Goal: Communication & Community: Answer question/provide support

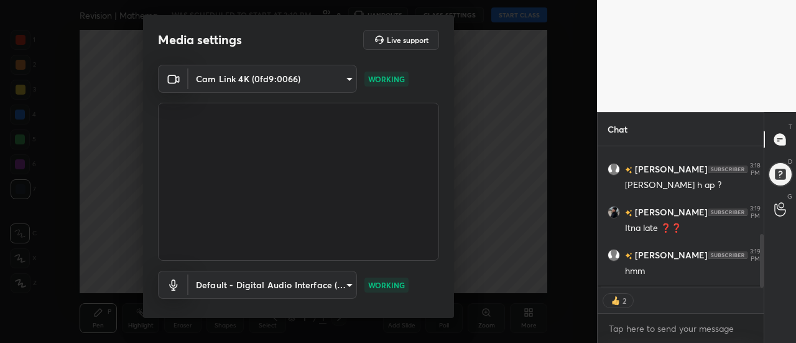
scroll to position [65, 0]
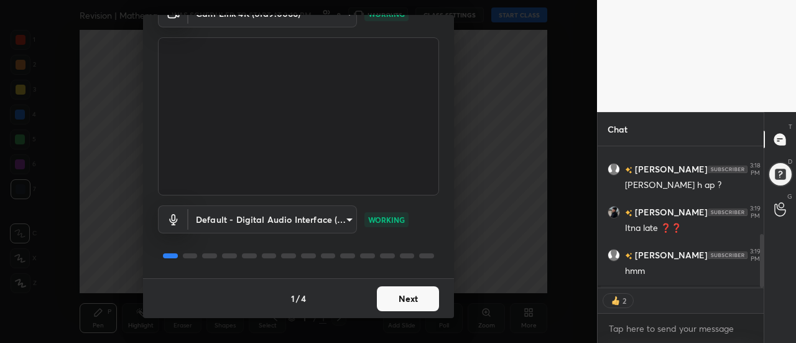
click at [425, 300] on button "Next" at bounding box center [408, 298] width 62 height 25
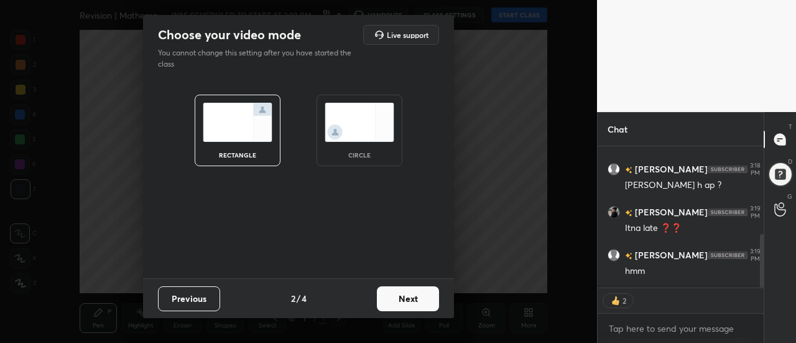
scroll to position [0, 0]
click at [426, 300] on button "Next" at bounding box center [408, 298] width 62 height 25
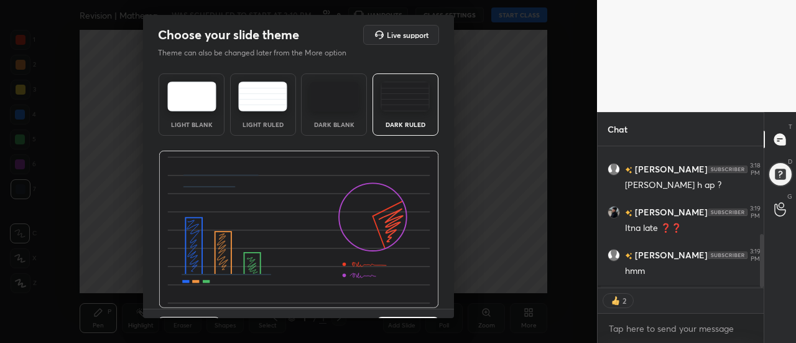
click at [420, 122] on div "Dark Ruled" at bounding box center [405, 124] width 50 height 6
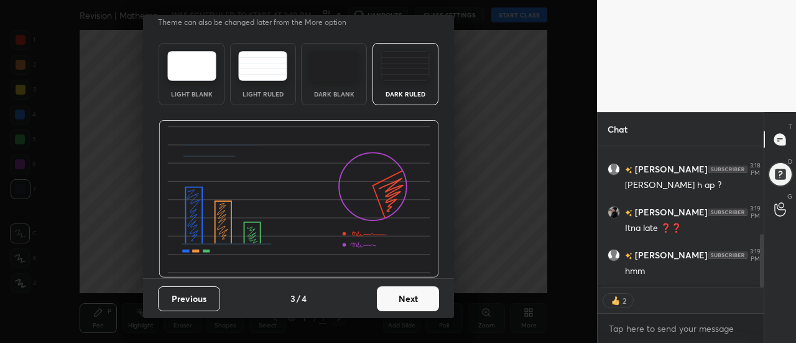
click at [422, 303] on button "Next" at bounding box center [408, 298] width 62 height 25
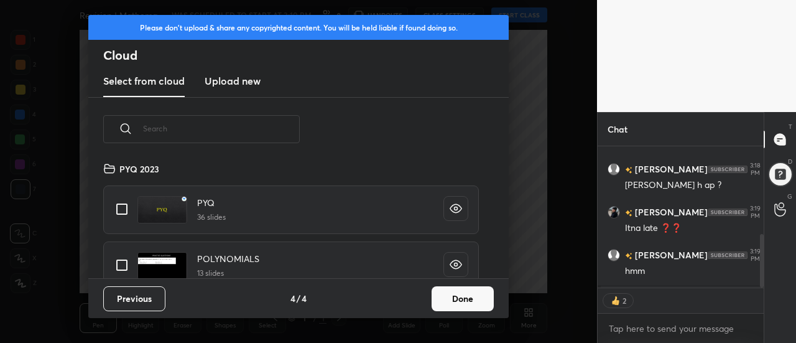
scroll to position [4, 7]
click at [453, 299] on button "Done" at bounding box center [462, 298] width 62 height 25
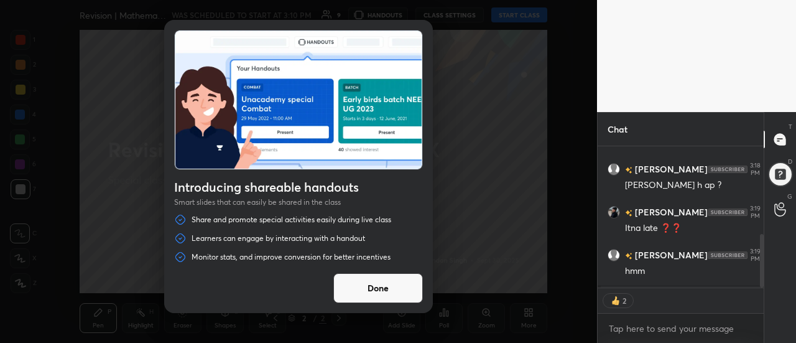
click at [410, 287] on button "Done" at bounding box center [378, 288] width 90 height 30
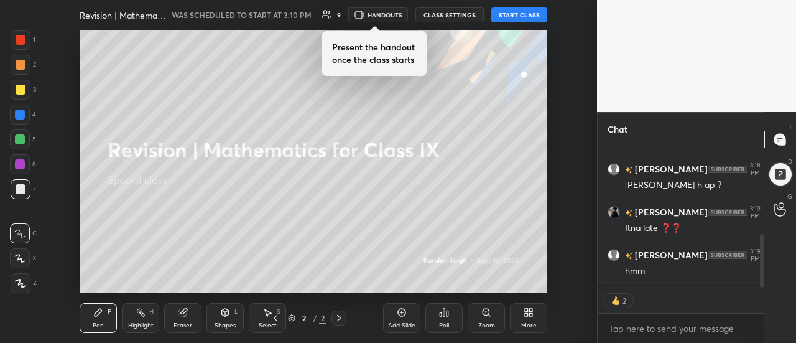
click at [526, 318] on div "More" at bounding box center [528, 318] width 37 height 30
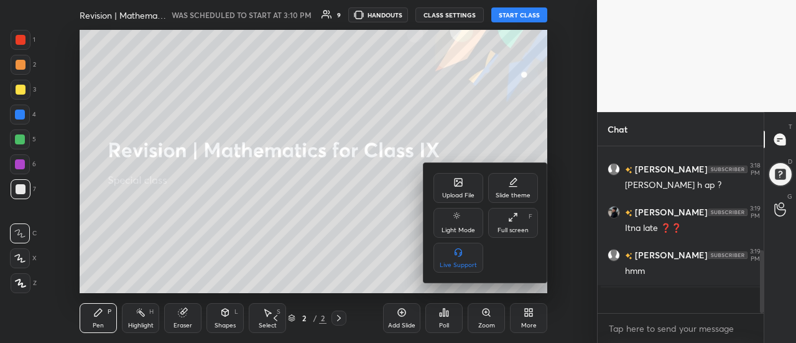
scroll to position [163, 162]
click at [512, 227] on div "Full screen" at bounding box center [512, 230] width 31 height 6
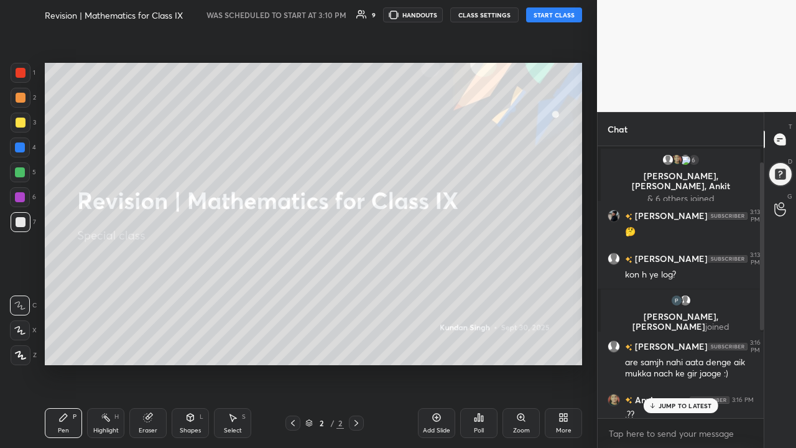
click at [562, 342] on icon at bounding box center [561, 419] width 3 height 3
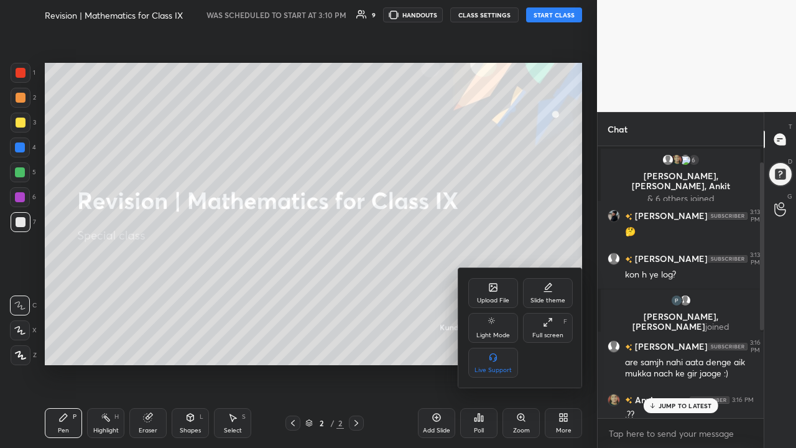
click at [431, 342] on div at bounding box center [398, 224] width 796 height 448
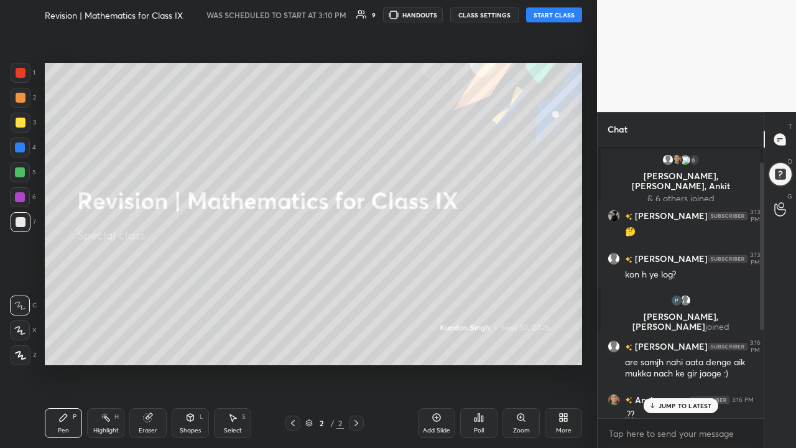
click at [440, 342] on div "Add Slide" at bounding box center [436, 430] width 27 height 6
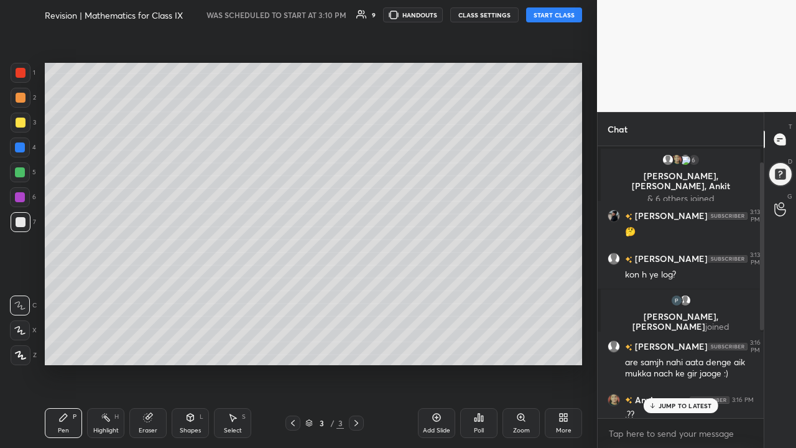
click at [24, 122] on div at bounding box center [21, 123] width 10 height 10
click at [552, 15] on button "START CLASS" at bounding box center [554, 14] width 56 height 15
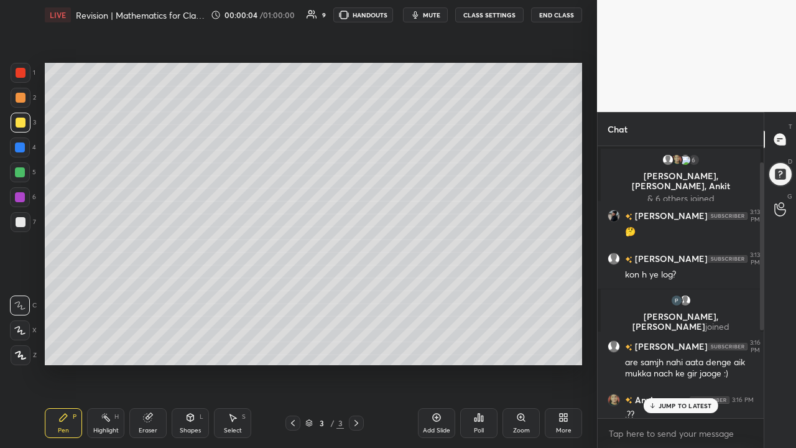
click at [24, 329] on icon at bounding box center [19, 330] width 11 height 9
click at [70, 342] on div "Pen P" at bounding box center [63, 423] width 37 height 30
click at [22, 228] on div at bounding box center [21, 222] width 20 height 20
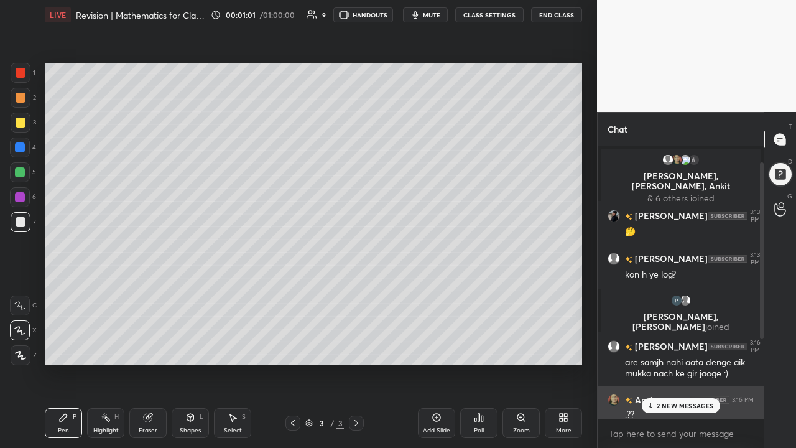
click at [676, 342] on div "Anvi 3:16 PM" at bounding box center [680, 399] width 146 height 13
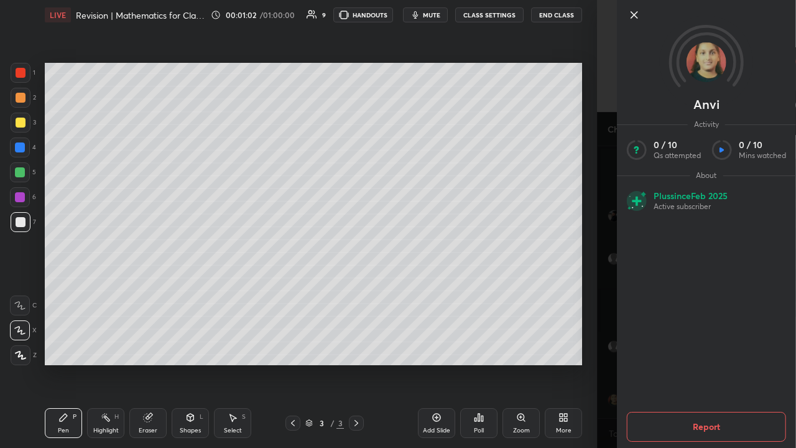
click at [601, 342] on div "Anvi Activity 0 / 10 Qs attempted 0 / 10 Mins watched About Plus since [DATE] A…" at bounding box center [696, 224] width 199 height 448
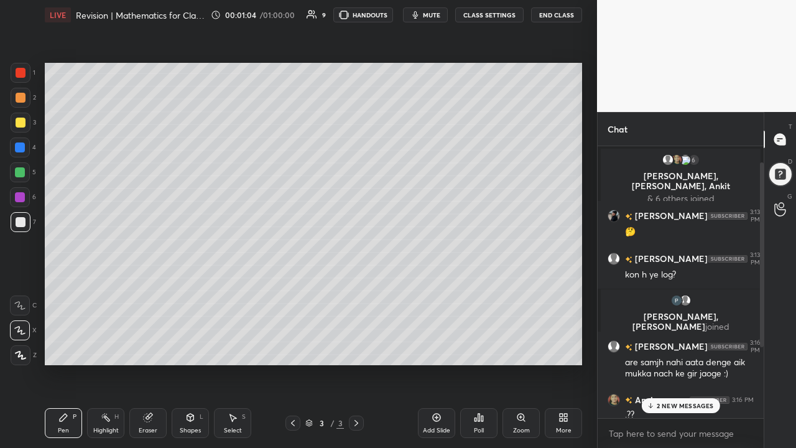
click at [670, 342] on p "2 NEW MESSAGES" at bounding box center [685, 405] width 57 height 7
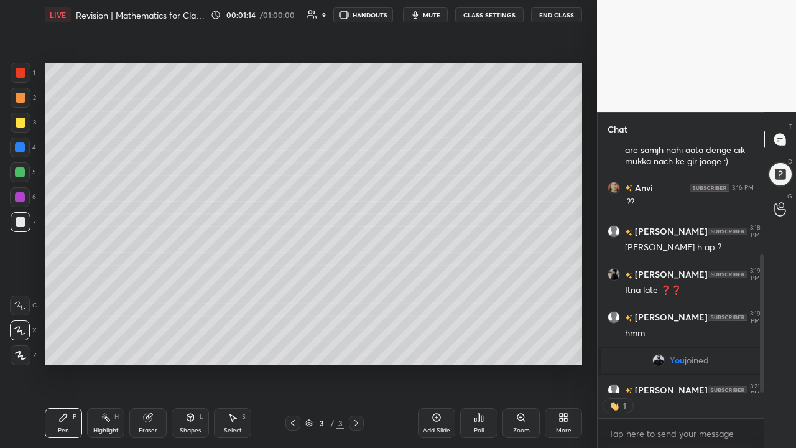
scroll to position [4, 4]
click at [26, 129] on div at bounding box center [21, 123] width 20 height 20
click at [432, 342] on icon at bounding box center [436, 417] width 10 height 10
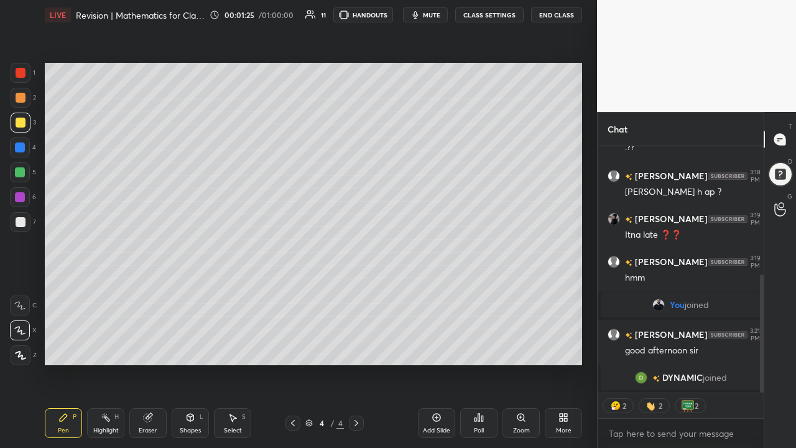
click at [24, 228] on div at bounding box center [21, 222] width 20 height 20
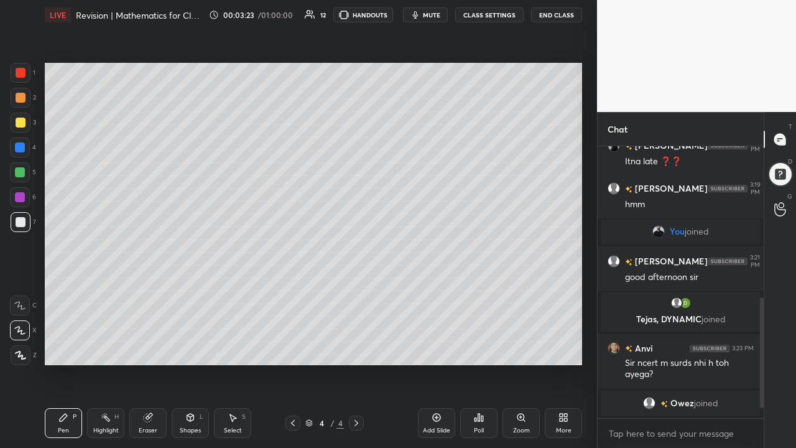
scroll to position [395, 0]
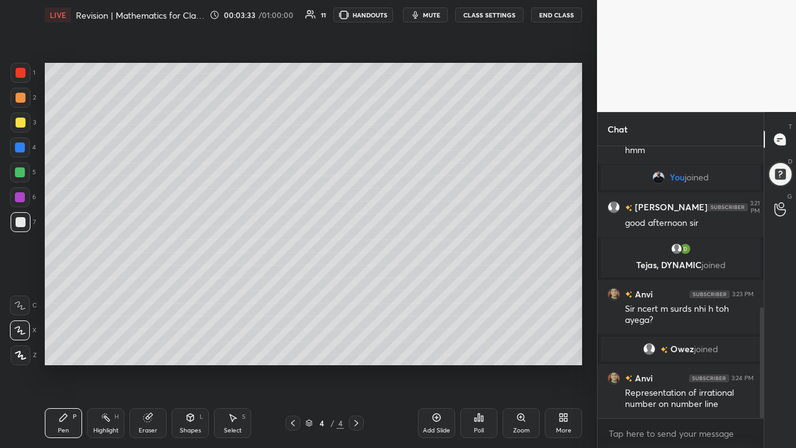
click at [29, 129] on div at bounding box center [21, 123] width 20 height 20
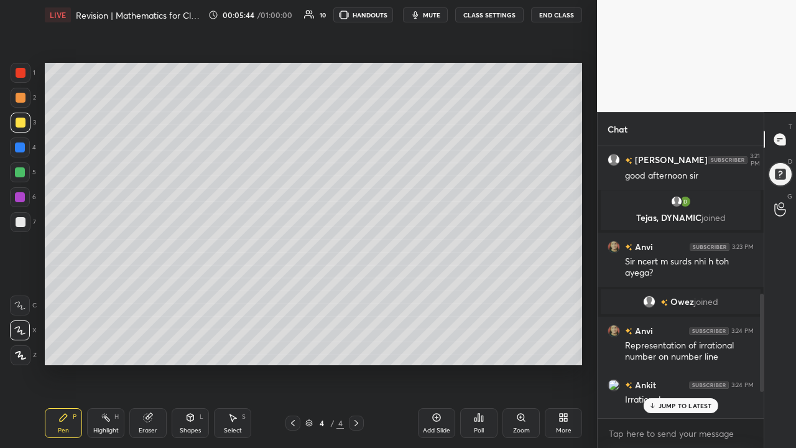
scroll to position [481, 0]
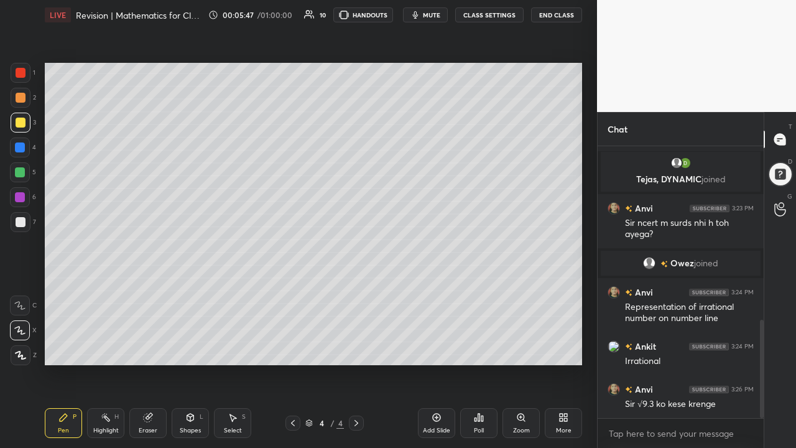
click at [443, 342] on div "Add Slide" at bounding box center [436, 423] width 37 height 30
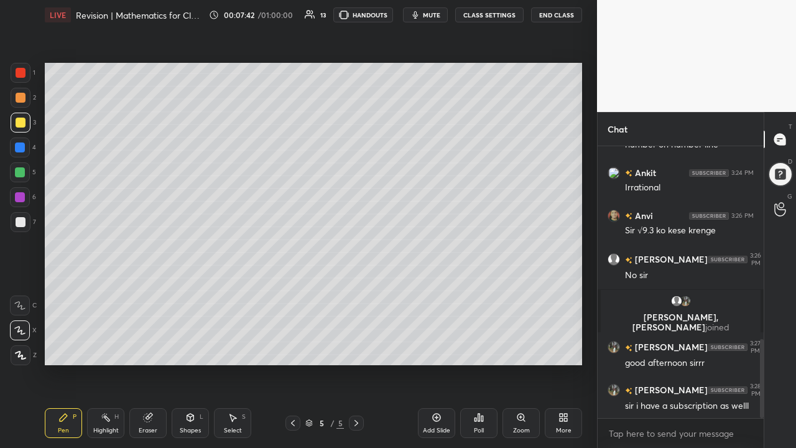
scroll to position [660, 0]
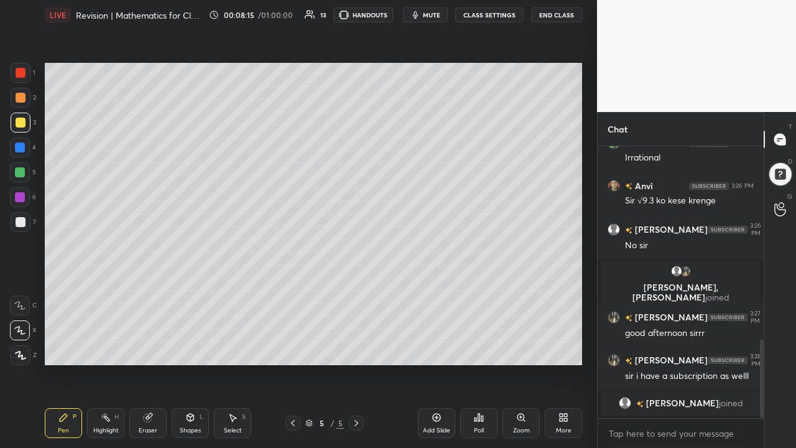
click at [27, 104] on div at bounding box center [21, 98] width 20 height 20
click at [27, 225] on div at bounding box center [21, 222] width 20 height 20
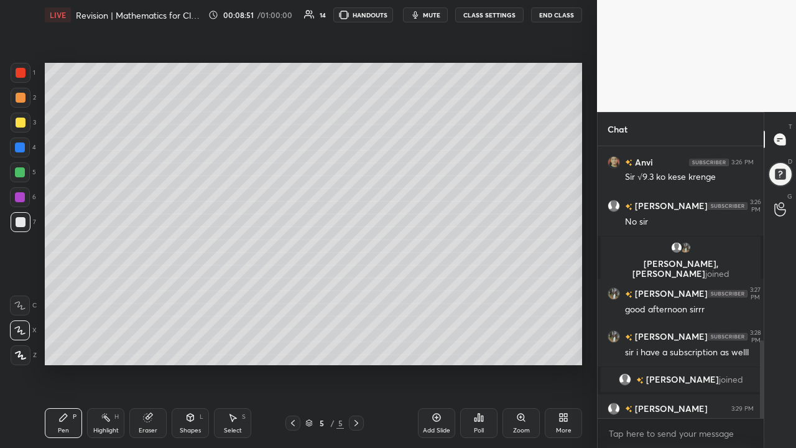
scroll to position [680, 0]
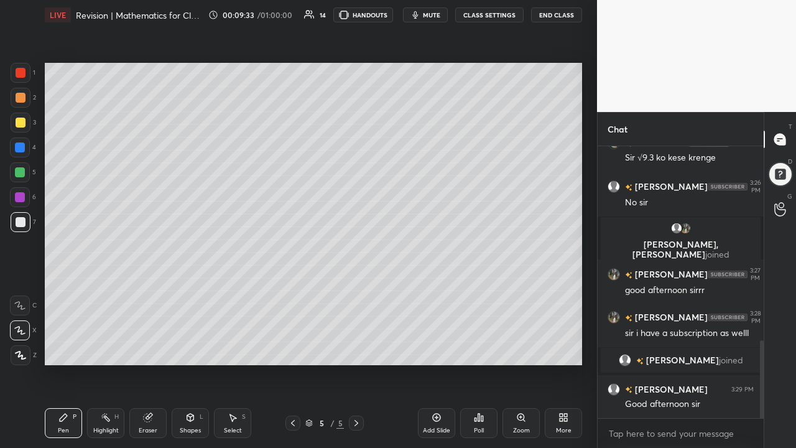
click at [442, 342] on div "Add Slide" at bounding box center [436, 423] width 37 height 30
click at [24, 125] on div at bounding box center [21, 123] width 10 height 10
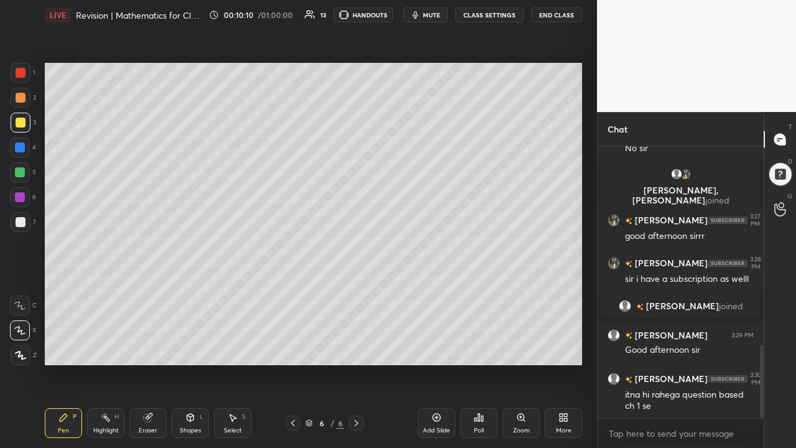
click at [24, 228] on div at bounding box center [21, 222] width 20 height 20
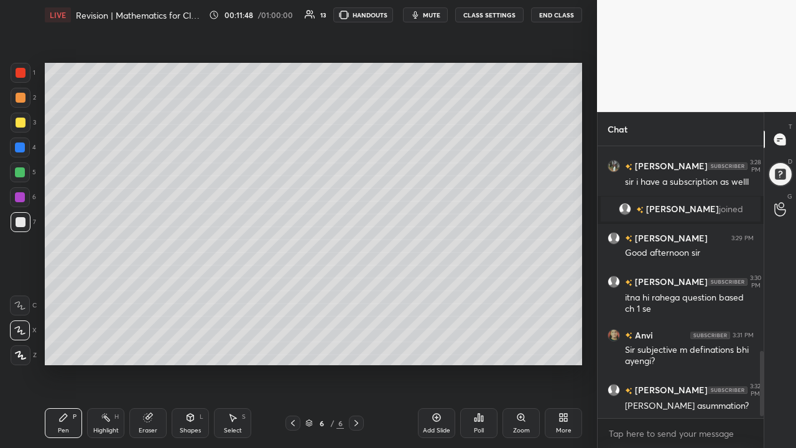
scroll to position [873, 0]
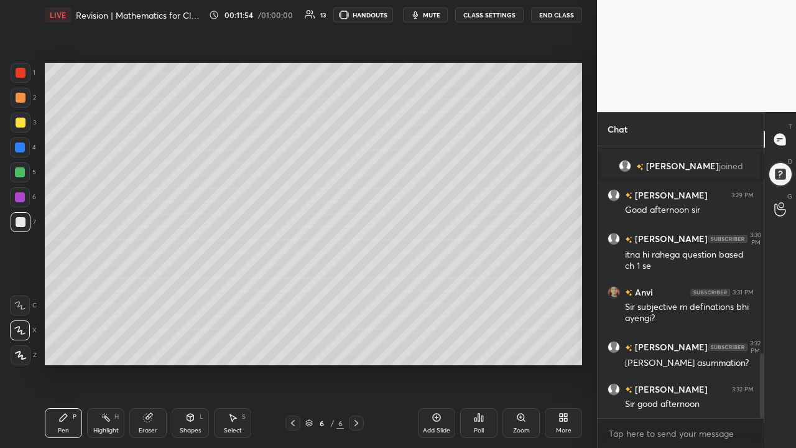
click at [445, 342] on div "Add Slide" at bounding box center [436, 423] width 37 height 30
click at [24, 123] on div at bounding box center [21, 123] width 10 height 10
click at [24, 342] on icon at bounding box center [20, 355] width 11 height 9
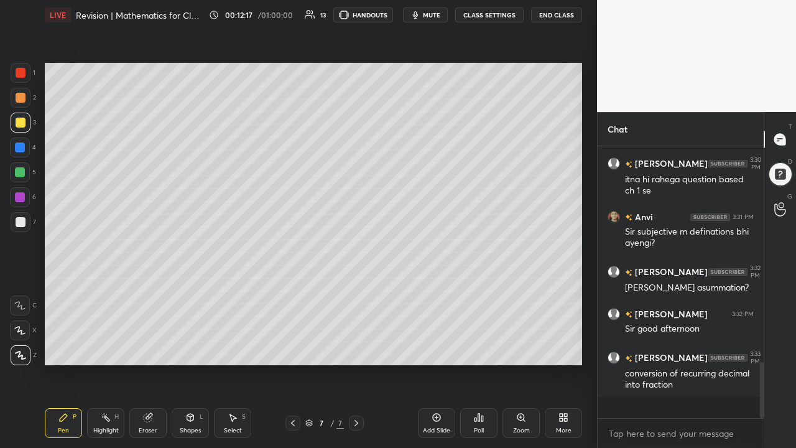
scroll to position [928, 0]
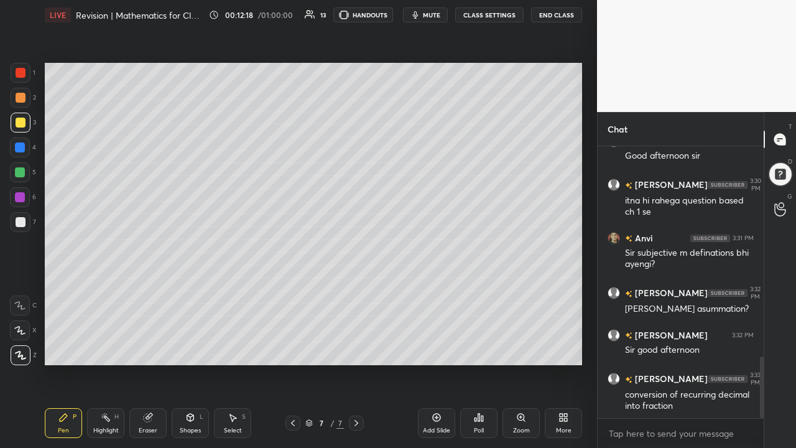
click at [298, 342] on div at bounding box center [292, 422] width 15 height 15
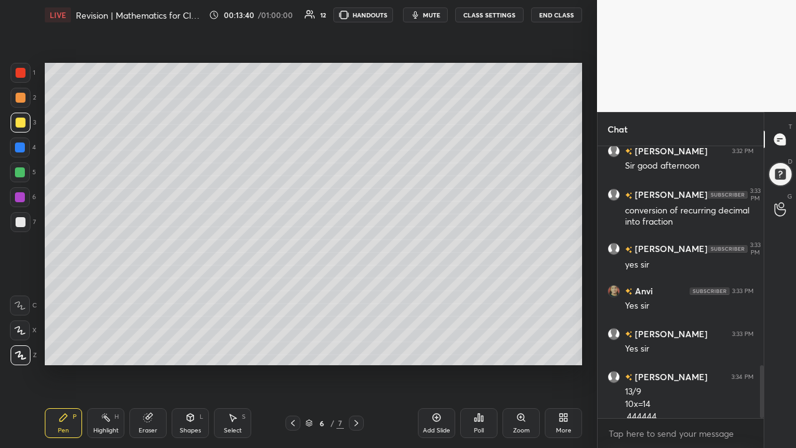
scroll to position [1124, 0]
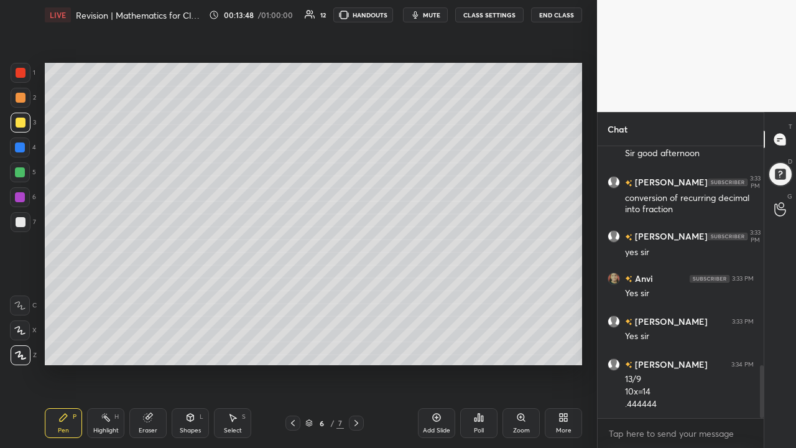
click at [29, 178] on div at bounding box center [20, 172] width 20 height 20
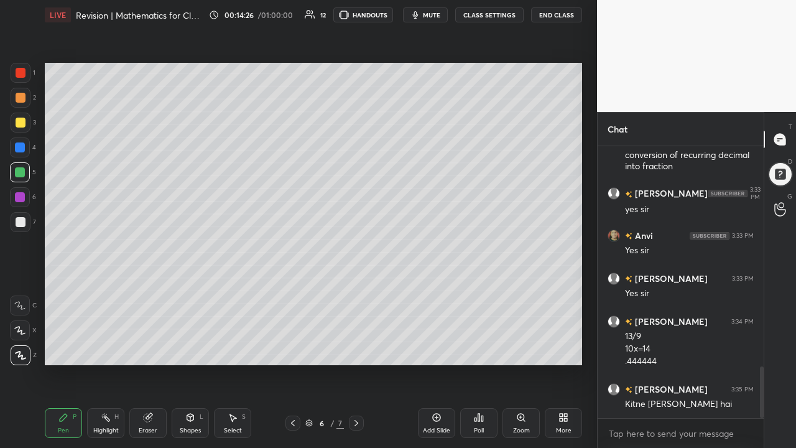
click at [363, 342] on div at bounding box center [356, 422] width 15 height 15
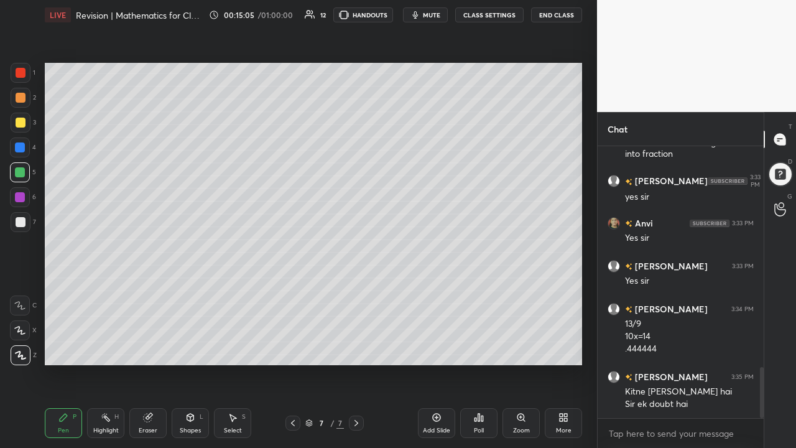
click at [29, 106] on div "2" at bounding box center [23, 98] width 25 height 20
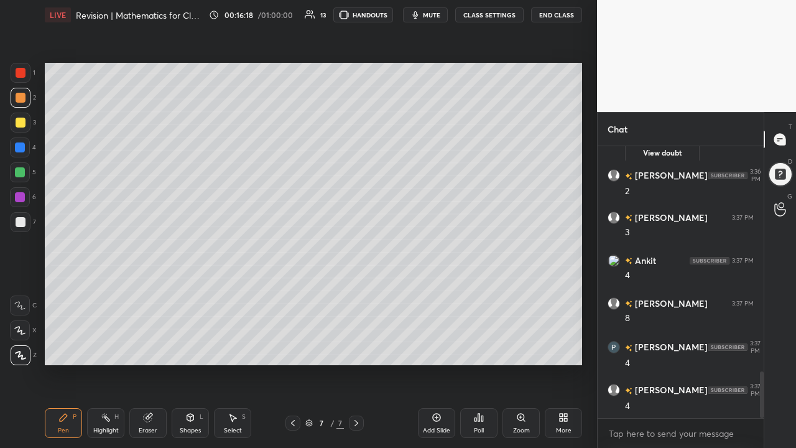
scroll to position [1399, 0]
click at [767, 159] on div "D Doubts (D)" at bounding box center [780, 174] width 32 height 35
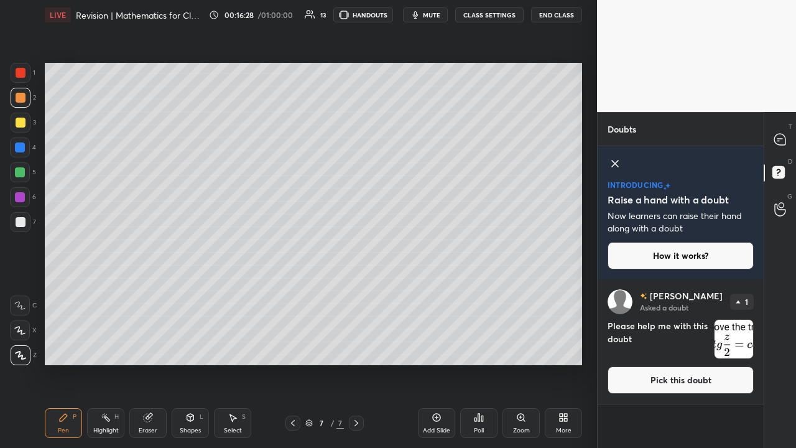
click at [709, 342] on button "Pick this doubt" at bounding box center [680, 379] width 146 height 27
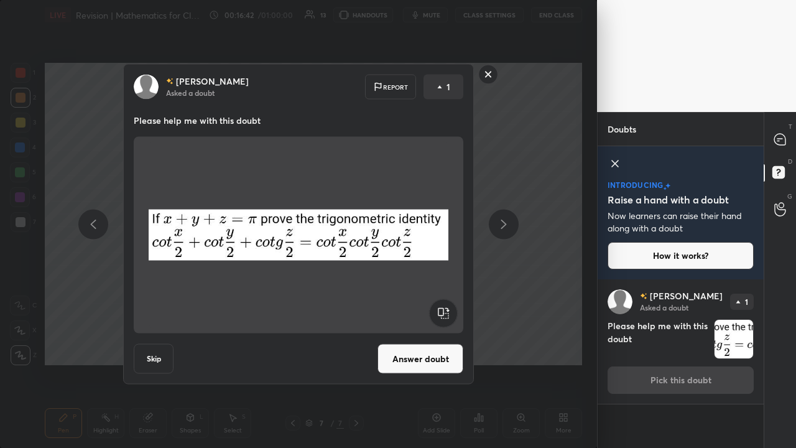
click at [490, 76] on rect at bounding box center [488, 74] width 19 height 19
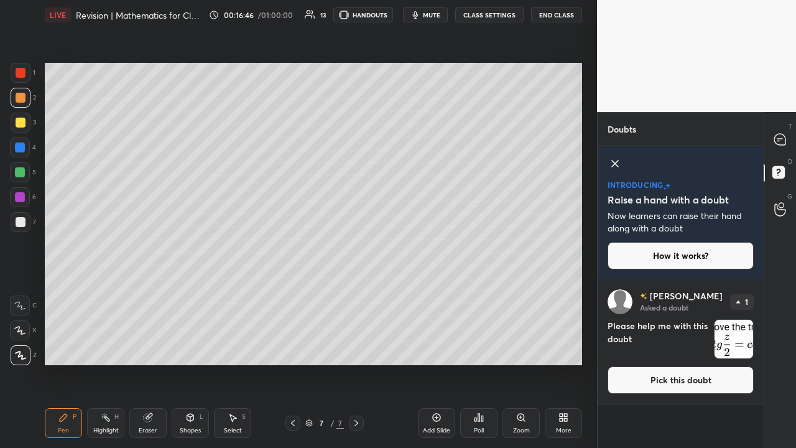
click at [25, 178] on div at bounding box center [20, 172] width 20 height 20
click at [673, 342] on button "Pick this doubt" at bounding box center [680, 379] width 146 height 27
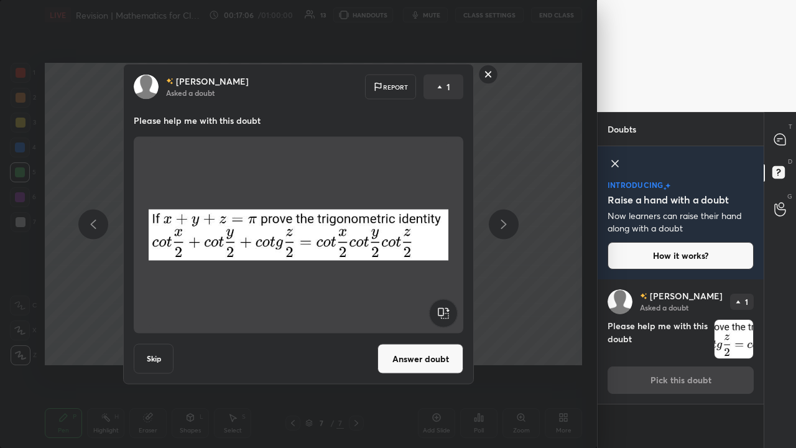
click at [435, 342] on button "Answer doubt" at bounding box center [420, 359] width 86 height 30
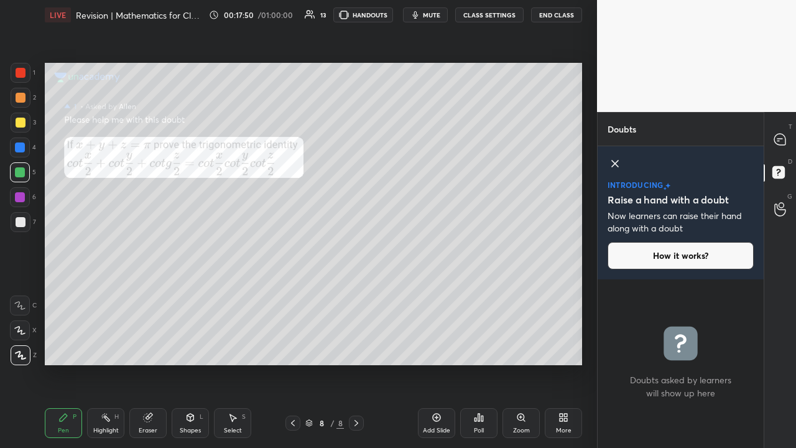
click at [361, 342] on div at bounding box center [356, 422] width 15 height 15
click at [443, 342] on div "Add Slide" at bounding box center [436, 423] width 37 height 30
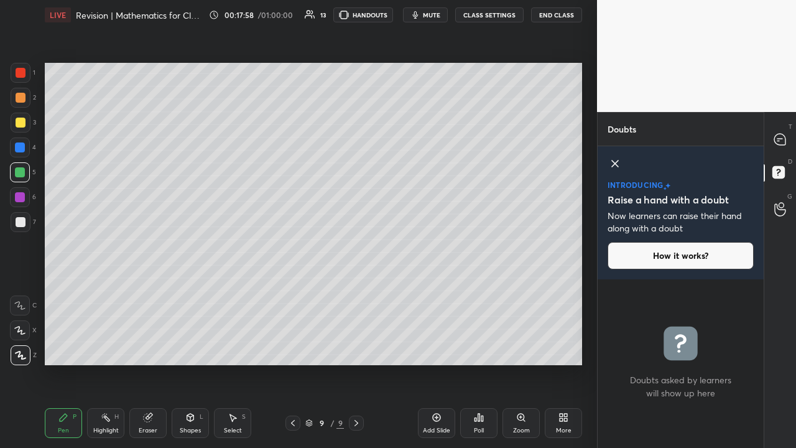
click at [293, 342] on icon at bounding box center [293, 423] width 10 height 10
click at [785, 138] on icon at bounding box center [779, 139] width 11 height 11
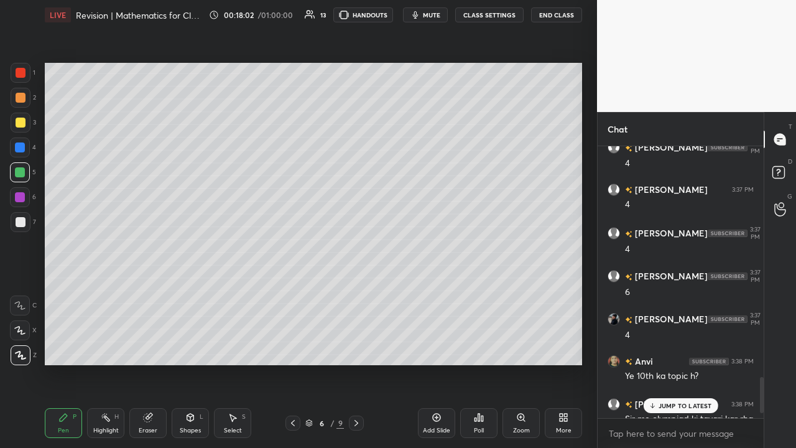
scroll to position [1753, 0]
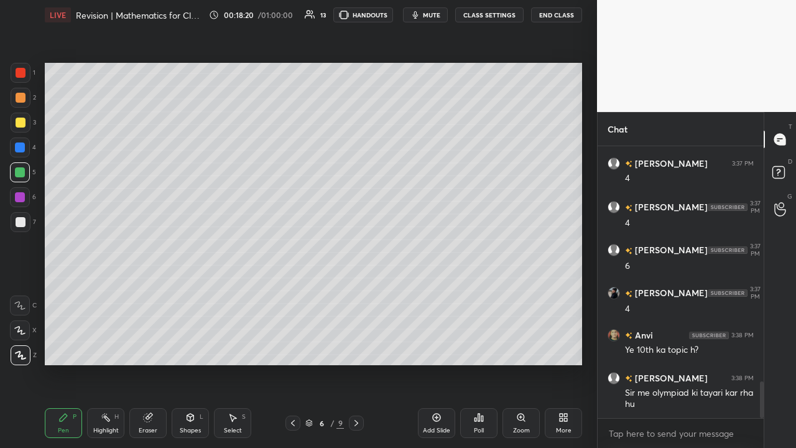
click at [356, 342] on icon at bounding box center [356, 423] width 10 height 10
click at [357, 342] on icon at bounding box center [356, 423] width 10 height 10
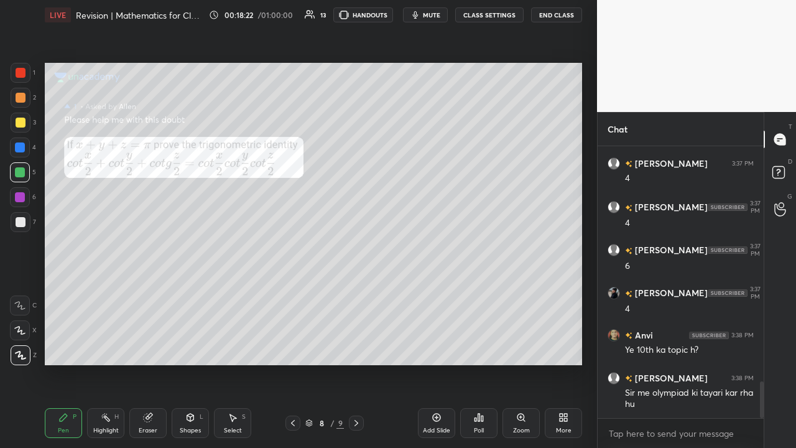
click at [297, 342] on icon at bounding box center [293, 423] width 10 height 10
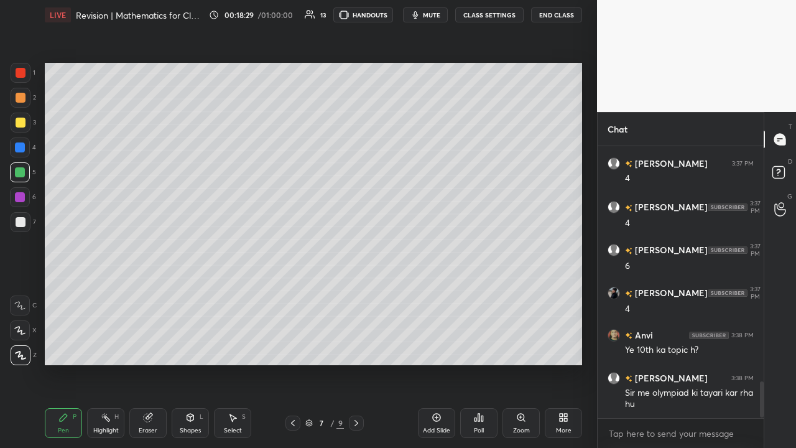
scroll to position [1795, 0]
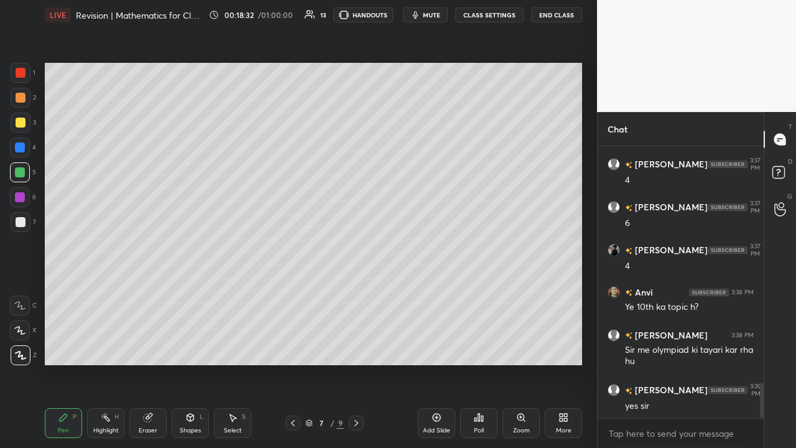
click at [24, 224] on div at bounding box center [21, 222] width 10 height 10
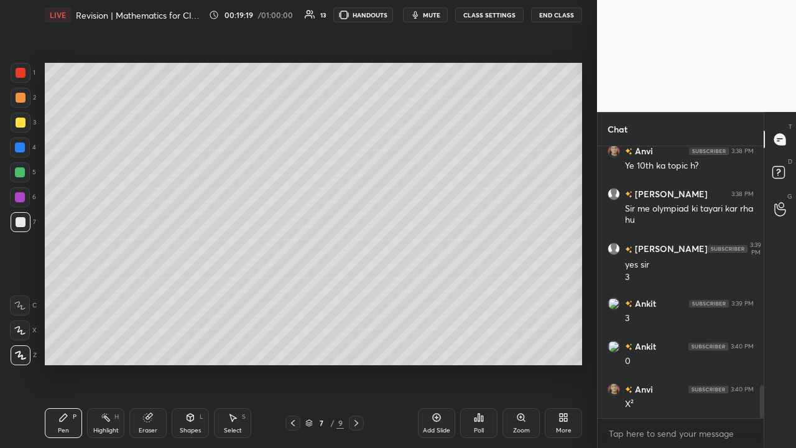
scroll to position [1979, 0]
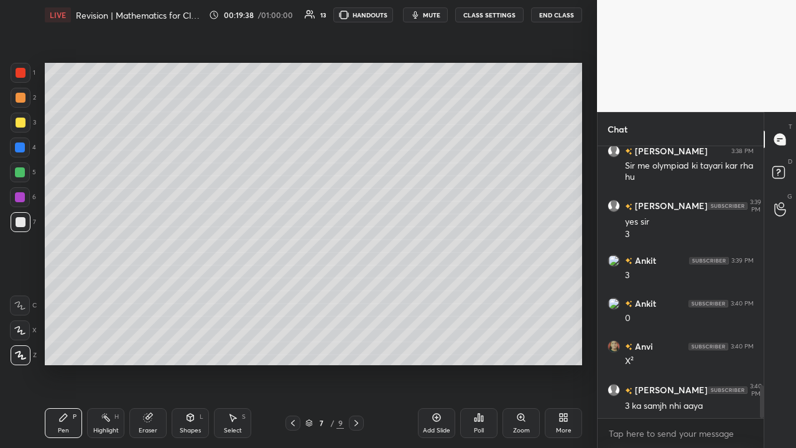
click at [438, 342] on div "Add Slide" at bounding box center [436, 423] width 37 height 30
click at [292, 342] on icon at bounding box center [293, 423] width 10 height 10
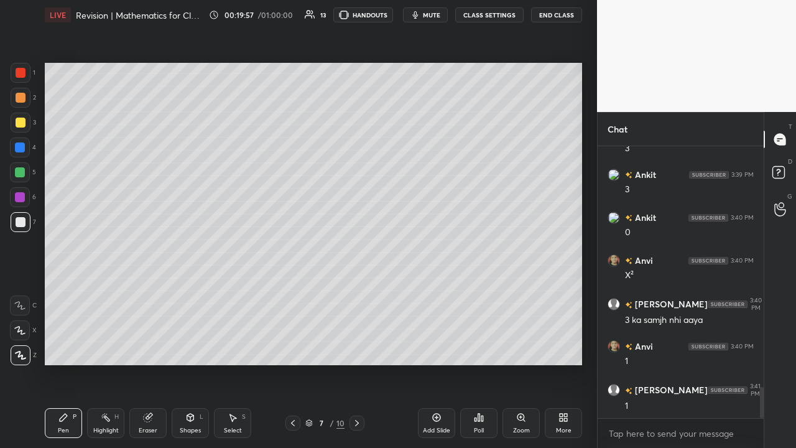
scroll to position [2108, 0]
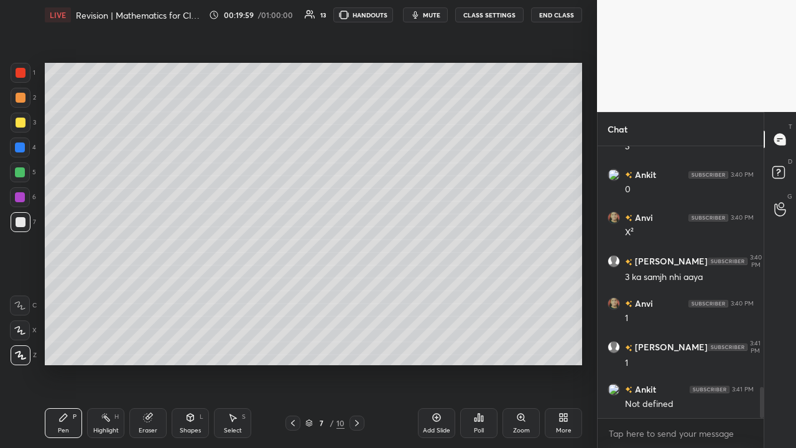
click at [25, 182] on div at bounding box center [20, 172] width 20 height 20
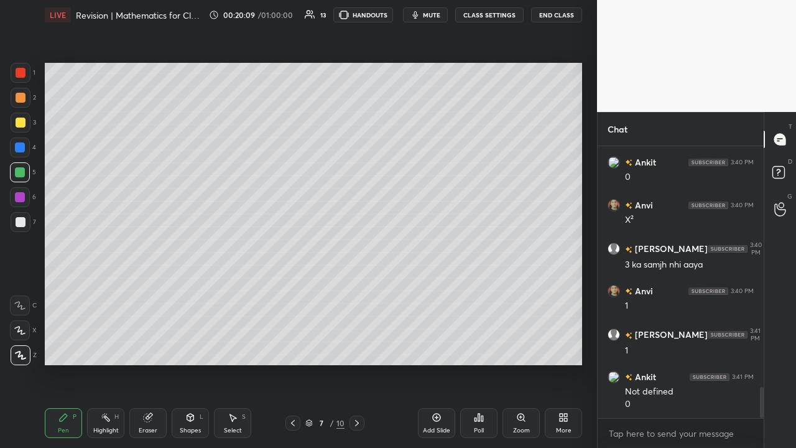
scroll to position [2164, 0]
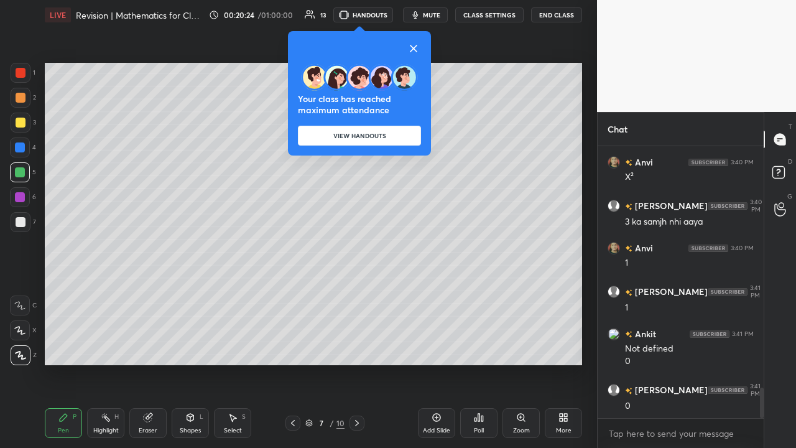
click at [417, 47] on icon at bounding box center [413, 48] width 6 height 6
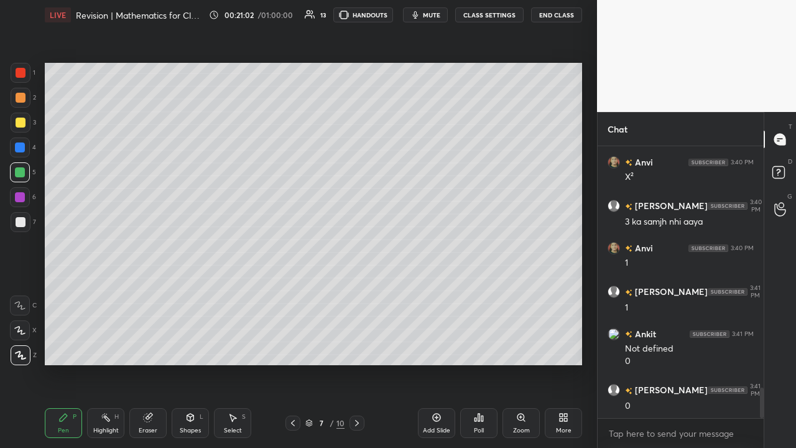
click at [356, 342] on icon at bounding box center [357, 423] width 10 height 10
click at [21, 228] on div at bounding box center [21, 222] width 20 height 20
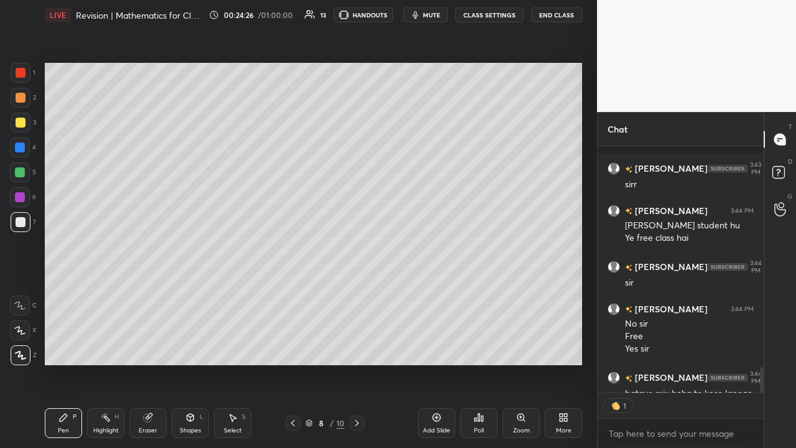
scroll to position [2145, 0]
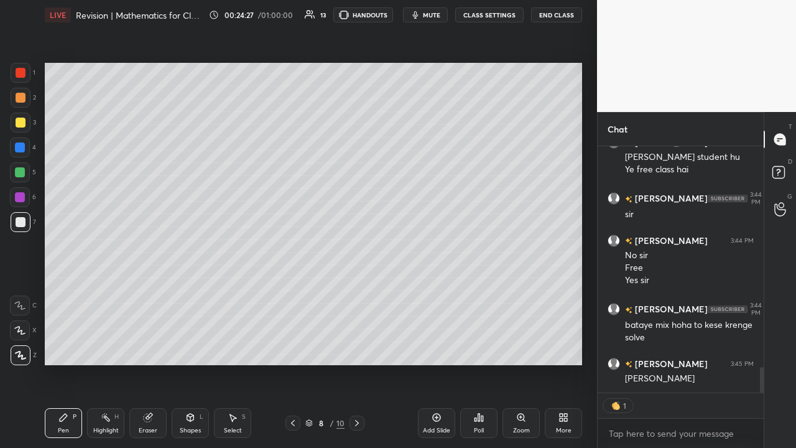
click at [162, 342] on div "Eraser" at bounding box center [147, 423] width 37 height 30
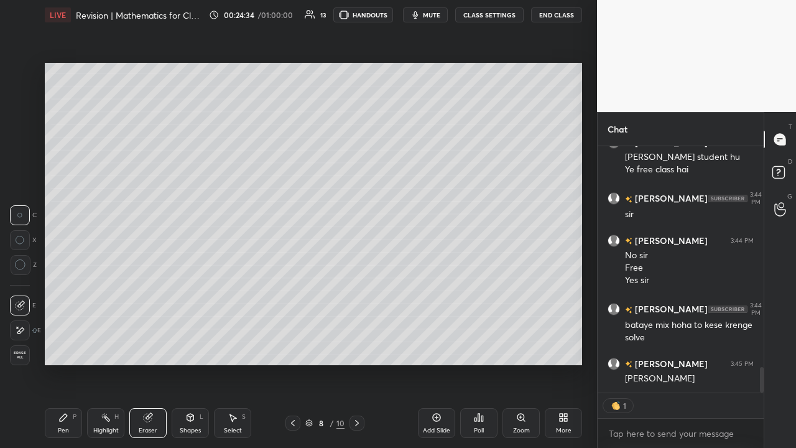
click at [73, 342] on div "Pen P" at bounding box center [63, 423] width 37 height 30
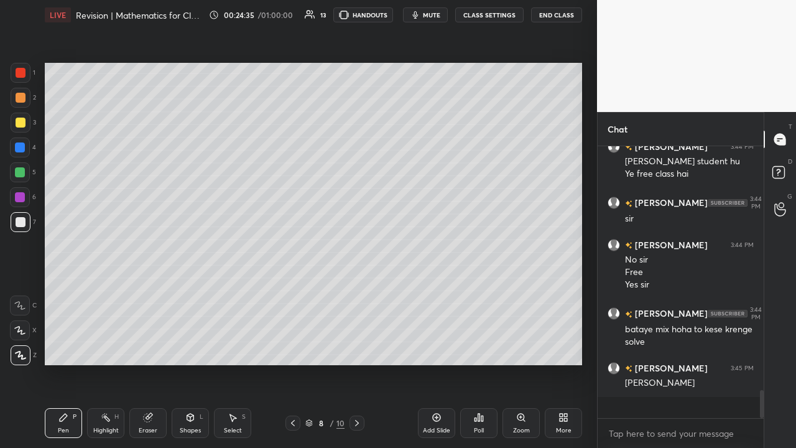
scroll to position [2120, 0]
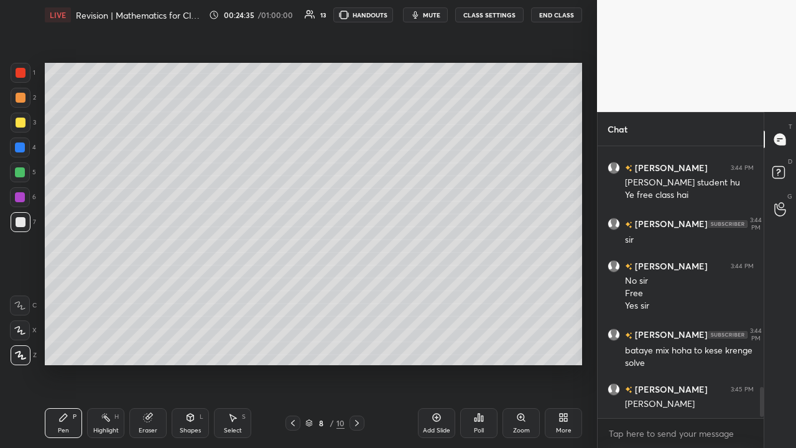
click at [27, 197] on div at bounding box center [20, 197] width 20 height 20
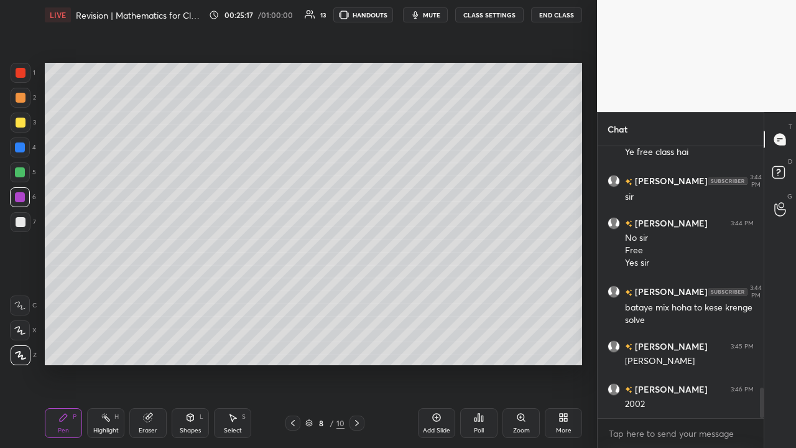
click at [25, 177] on div at bounding box center [20, 172] width 20 height 20
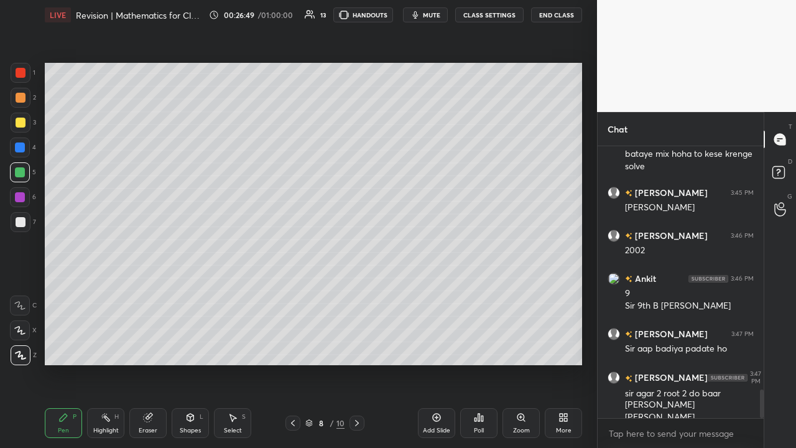
scroll to position [2329, 0]
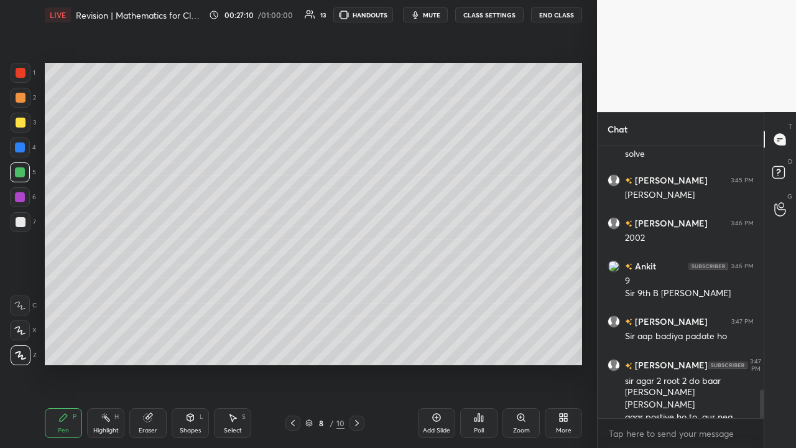
click at [30, 227] on div at bounding box center [21, 222] width 20 height 20
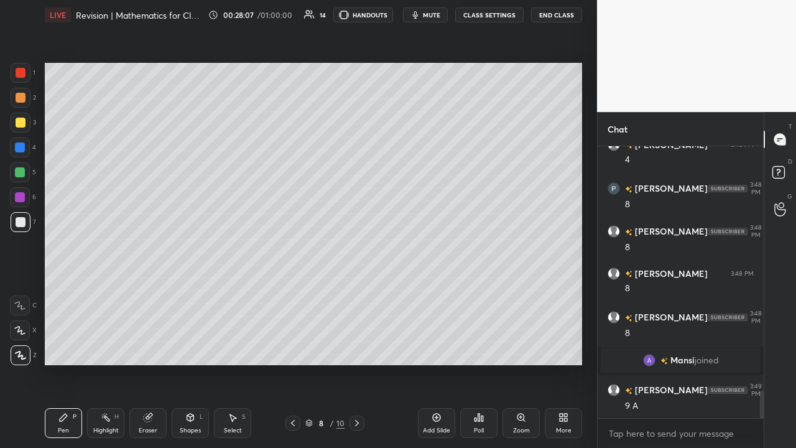
scroll to position [2462, 0]
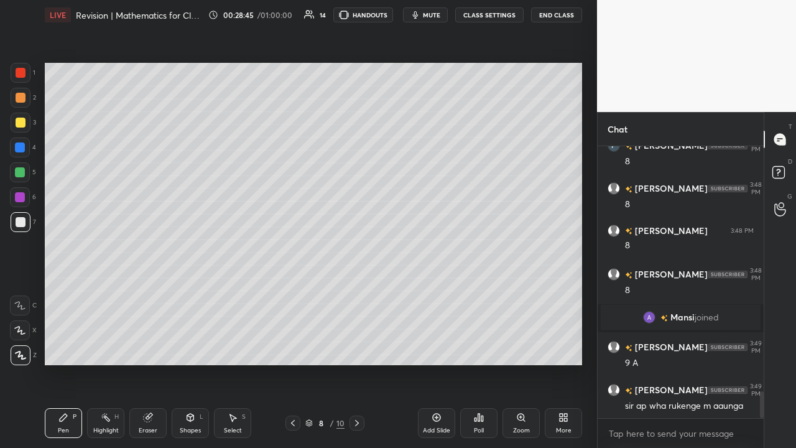
click at [439, 342] on div "Add Slide" at bounding box center [436, 423] width 37 height 30
click at [22, 127] on div at bounding box center [21, 123] width 10 height 10
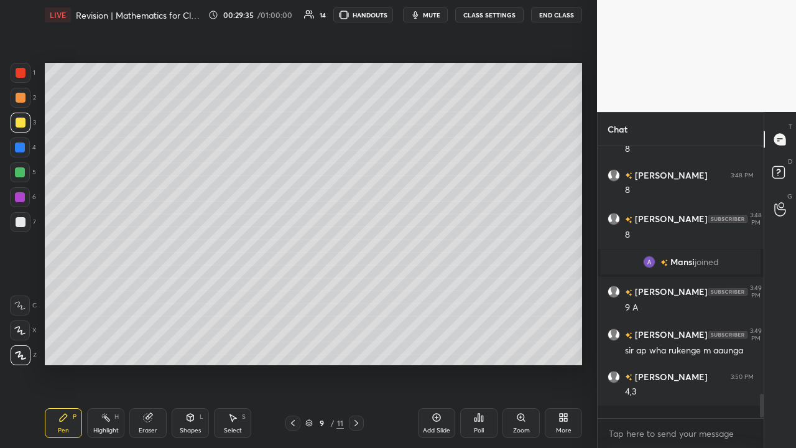
scroll to position [2505, 0]
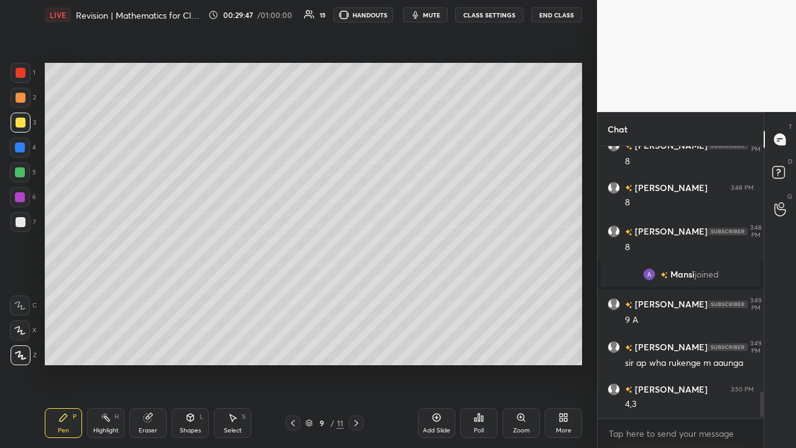
click at [20, 147] on div at bounding box center [20, 147] width 10 height 10
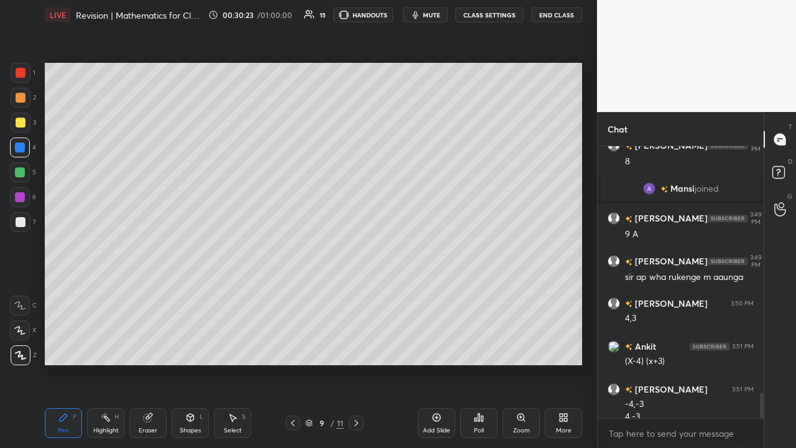
scroll to position [2603, 0]
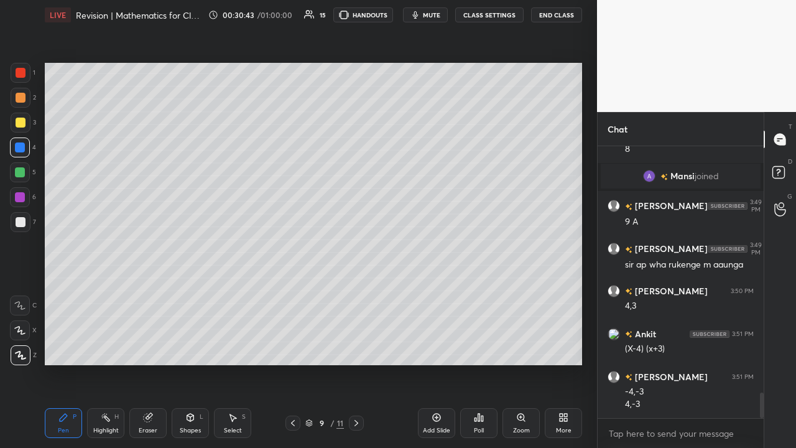
click at [195, 342] on icon at bounding box center [190, 417] width 10 height 10
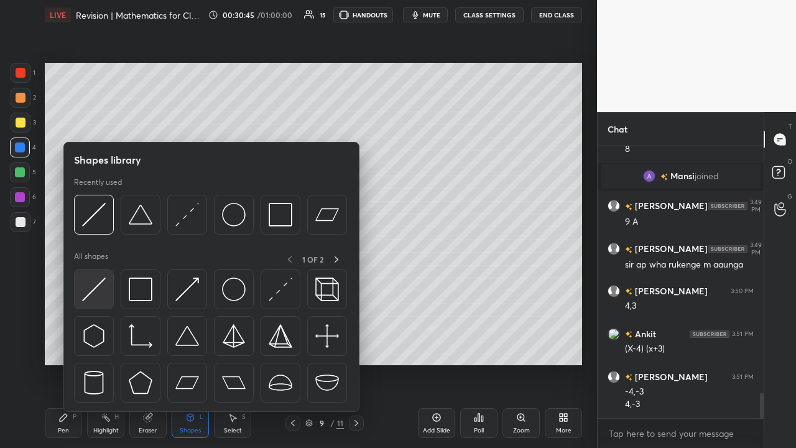
click at [110, 297] on div at bounding box center [94, 289] width 40 height 40
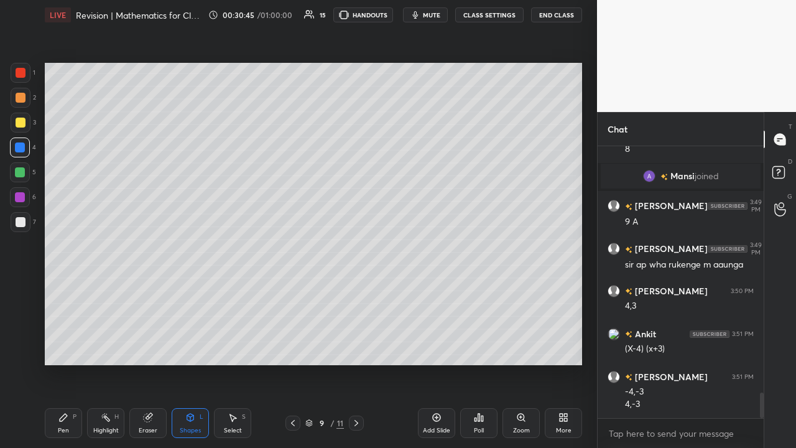
click at [29, 229] on div at bounding box center [21, 222] width 20 height 20
click at [76, 342] on div "P" at bounding box center [75, 416] width 4 height 6
click at [24, 177] on div at bounding box center [20, 172] width 20 height 20
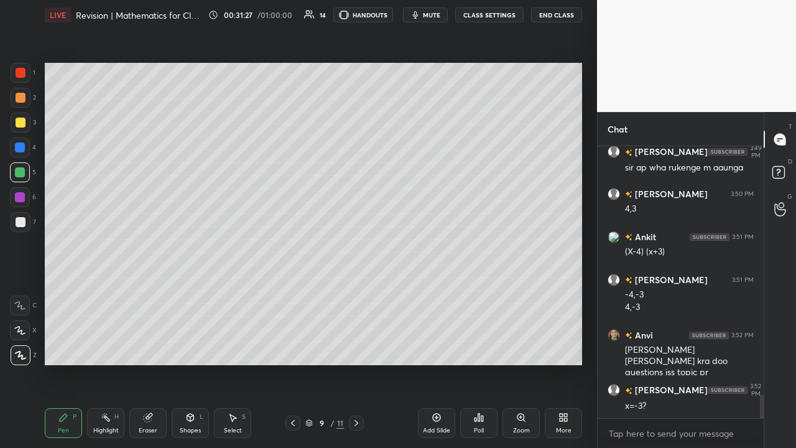
scroll to position [2700, 0]
click at [155, 342] on div "Eraser" at bounding box center [147, 423] width 37 height 30
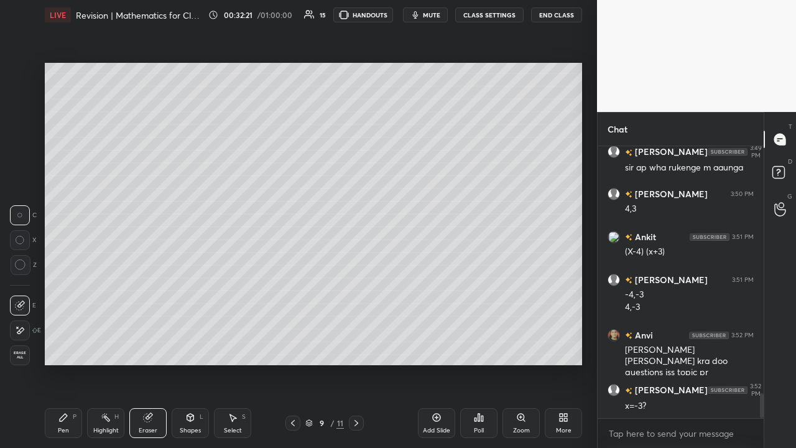
click at [75, 342] on div "P" at bounding box center [75, 416] width 4 height 6
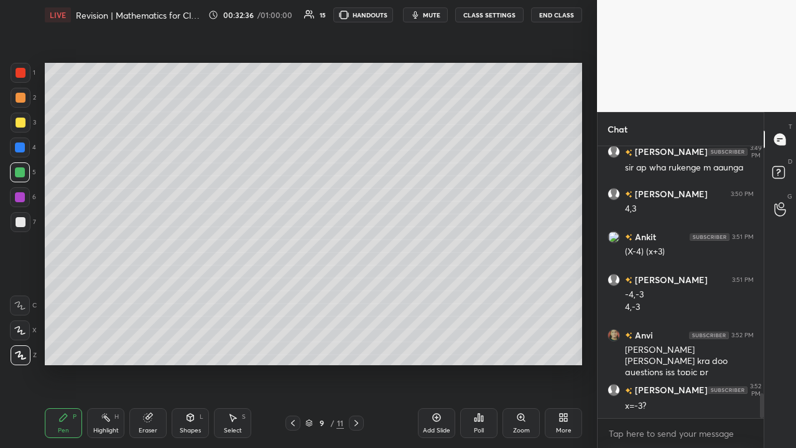
click at [25, 226] on div at bounding box center [21, 222] width 20 height 20
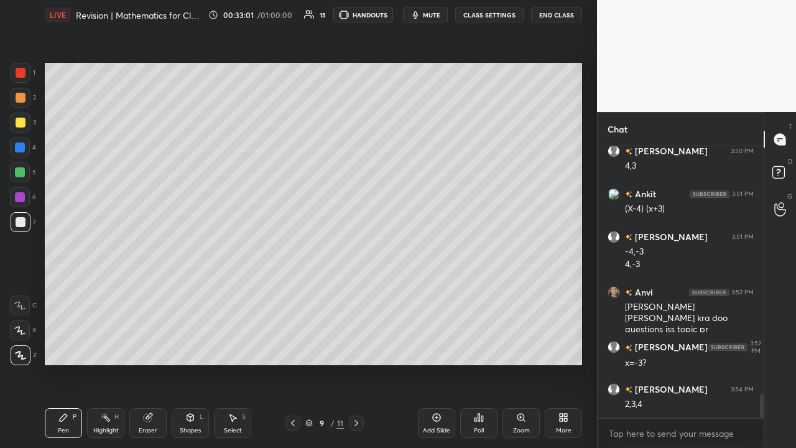
scroll to position [2791, 0]
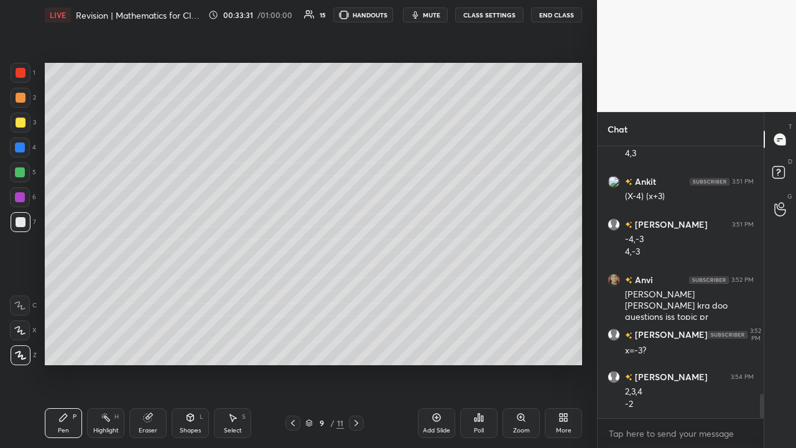
click at [26, 101] on div at bounding box center [21, 98] width 20 height 20
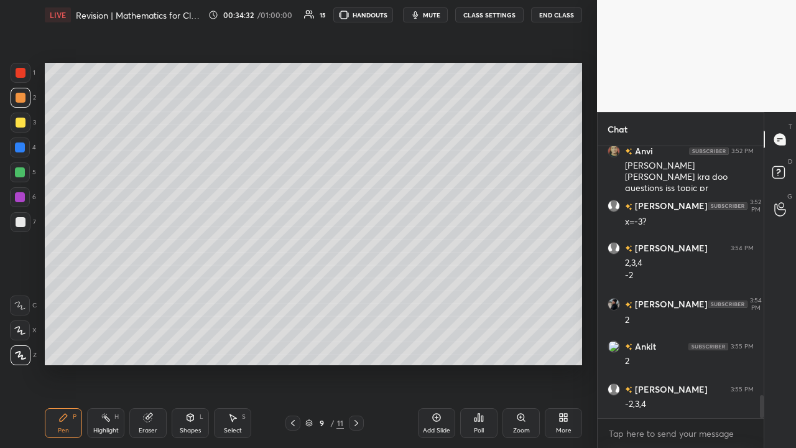
scroll to position [2963, 0]
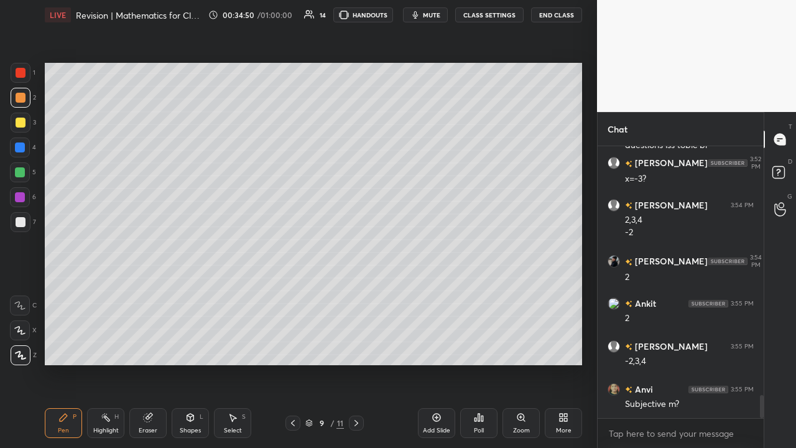
click at [27, 224] on div at bounding box center [21, 222] width 20 height 20
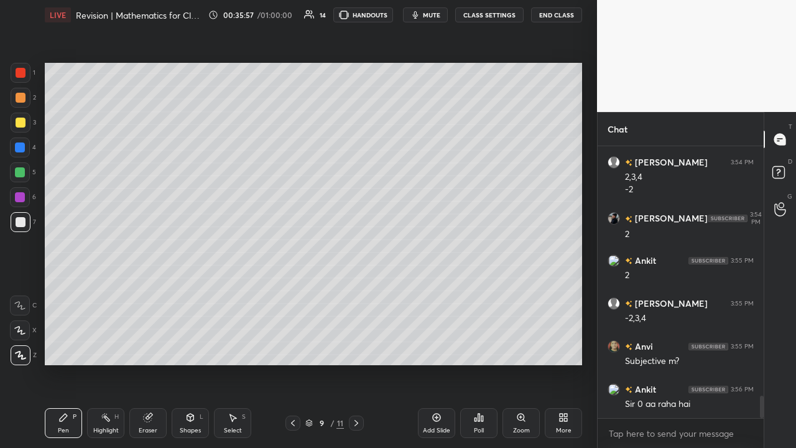
scroll to position [3036, 0]
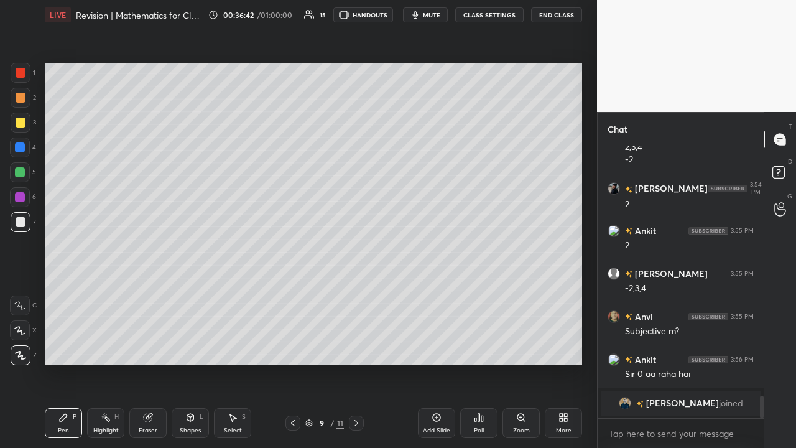
click at [542, 342] on div "Setting up your live class Poll for secs No correct answer Start poll" at bounding box center [313, 214] width 547 height 368
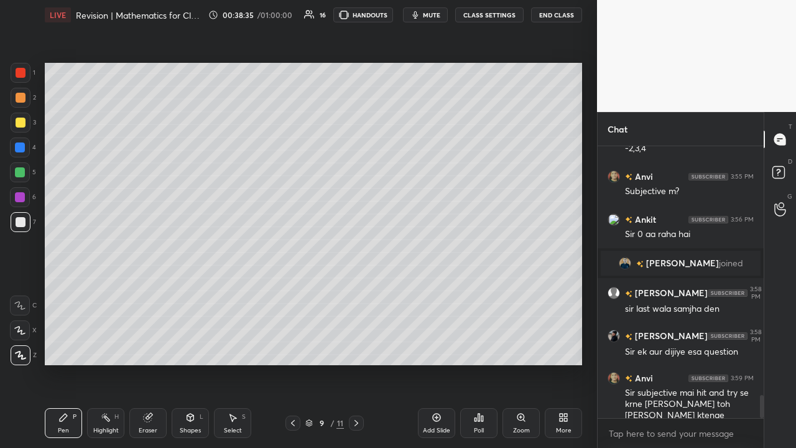
scroll to position [2931, 0]
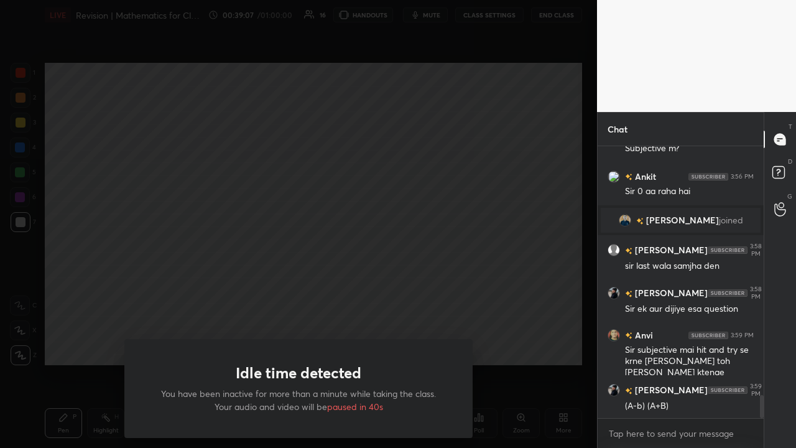
click at [461, 321] on div "Idle time detected You have been inactive for more than a minute while taking t…" at bounding box center [298, 224] width 597 height 448
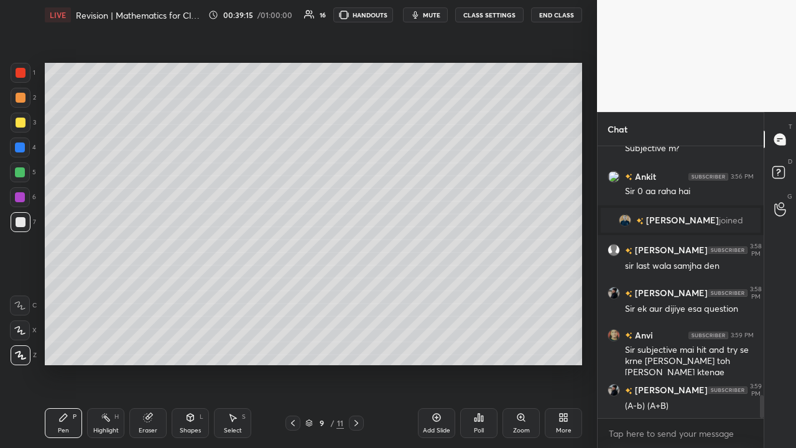
click at [431, 342] on div "Add Slide" at bounding box center [436, 430] width 27 height 6
click at [28, 179] on div at bounding box center [20, 172] width 20 height 20
click at [25, 225] on div at bounding box center [21, 222] width 20 height 20
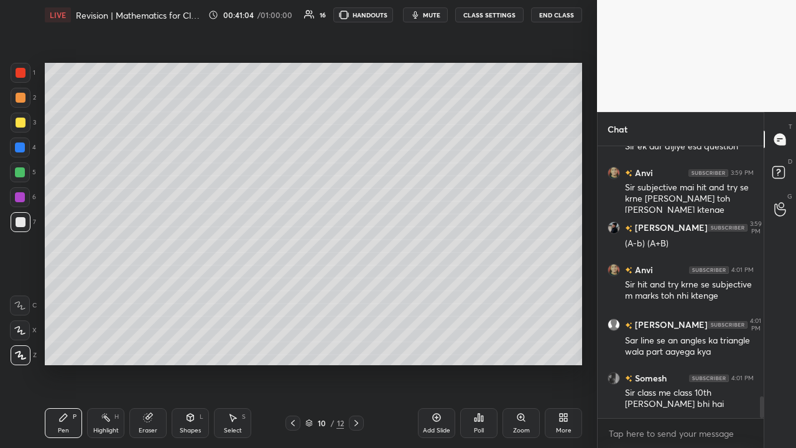
scroll to position [3136, 0]
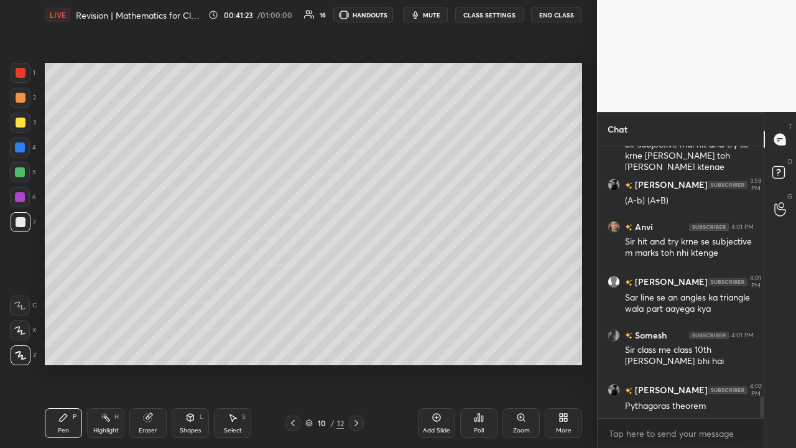
click at [569, 13] on button "End Class" at bounding box center [556, 14] width 51 height 15
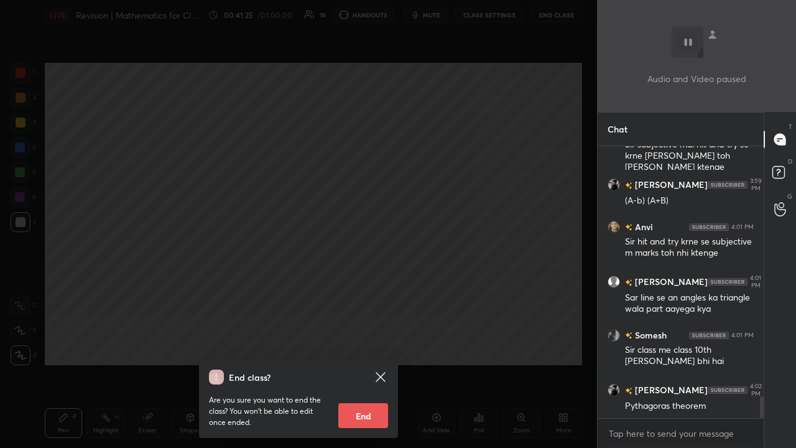
click at [371, 342] on button "End" at bounding box center [363, 415] width 50 height 25
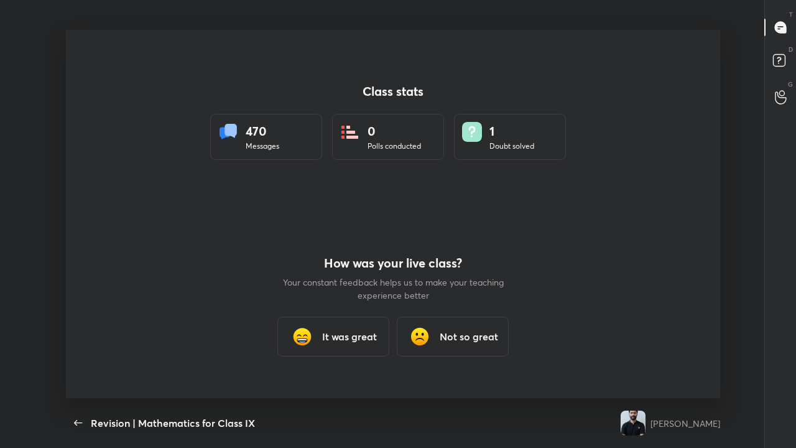
scroll to position [0, 0]
click at [378, 339] on div "It was great" at bounding box center [333, 336] width 112 height 40
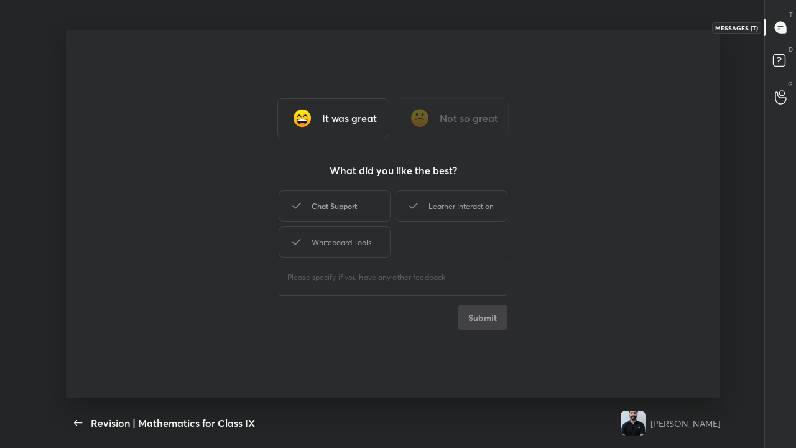
click at [371, 213] on div "Chat Support" at bounding box center [335, 205] width 112 height 31
click at [433, 210] on div "Learner Interaction" at bounding box center [451, 205] width 112 height 31
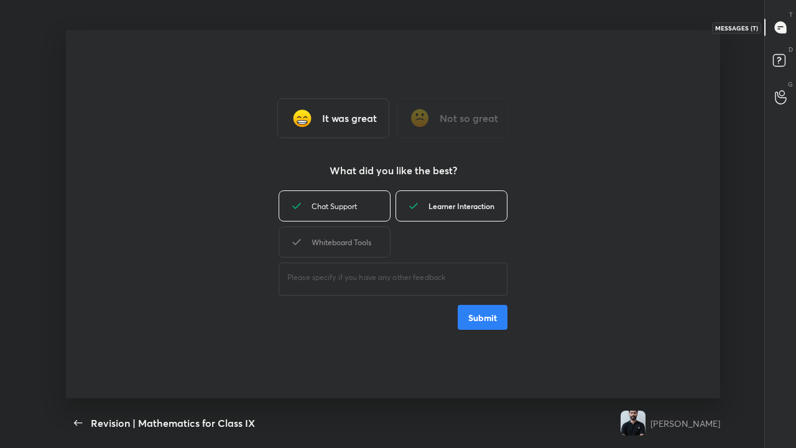
click at [379, 242] on div "Whiteboard Tools" at bounding box center [335, 241] width 112 height 31
click at [481, 315] on button "Submit" at bounding box center [483, 317] width 50 height 25
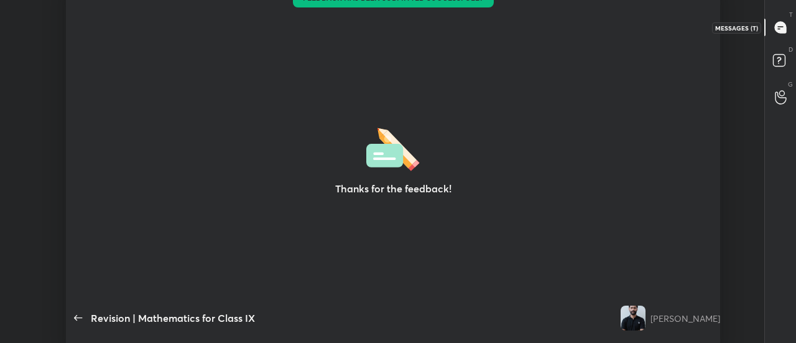
scroll to position [61907, 61384]
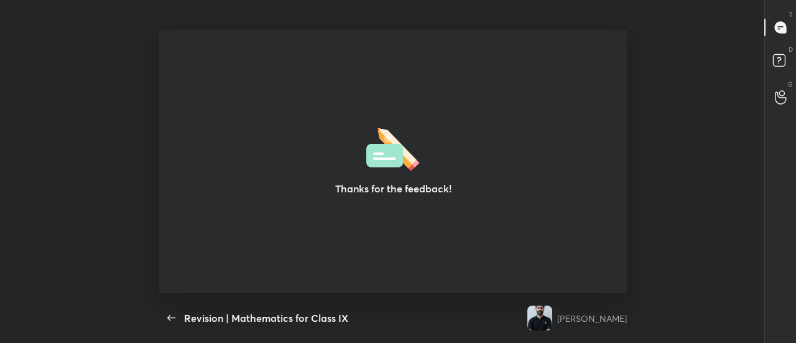
type textarea "x"
